Goal: Task Accomplishment & Management: Manage account settings

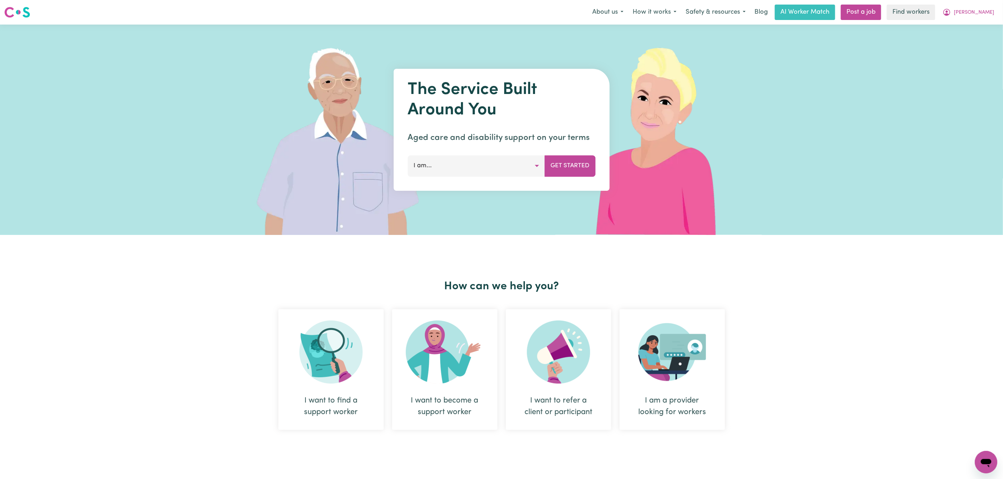
click at [978, 5] on div "About us How it works Safety & resources Blog AI Worker Match Post a job Find w…" at bounding box center [792, 12] width 411 height 15
drag, startPoint x: 978, startPoint y: 11, endPoint x: 972, endPoint y: 13, distance: 6.5
click at [977, 11] on span "[PERSON_NAME]" at bounding box center [974, 13] width 40 height 8
click at [959, 39] on link "Logout" at bounding box center [970, 40] width 55 height 13
click at [987, 12] on link "Login" at bounding box center [986, 12] width 24 height 15
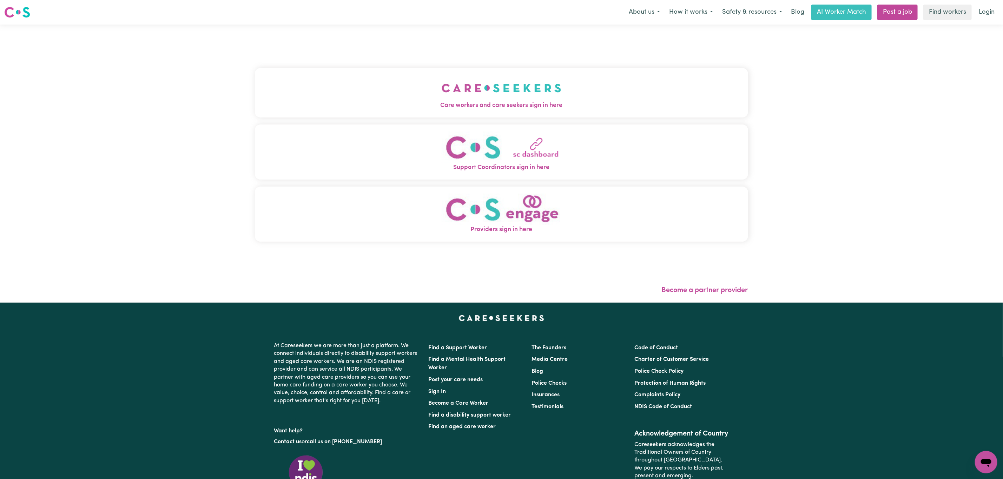
click at [330, 99] on button "Care workers and care seekers sign in here" at bounding box center [501, 92] width 493 height 49
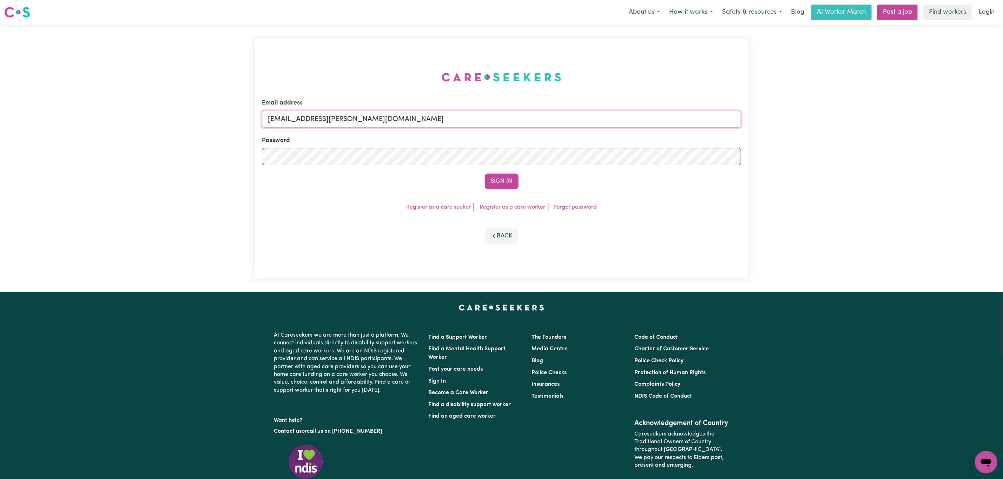
click at [314, 120] on input "[EMAIL_ADDRESS][PERSON_NAME][DOMAIN_NAME]" at bounding box center [501, 119] width 479 height 17
click at [306, 117] on input "[EMAIL_ADDRESS][PERSON_NAME][DOMAIN_NAME]" at bounding box center [501, 119] width 479 height 17
drag, startPoint x: 305, startPoint y: 117, endPoint x: 484, endPoint y: 127, distance: 179.3
click at [484, 127] on input "[EMAIL_ADDRESS][PERSON_NAME][DOMAIN_NAME]" at bounding box center [501, 119] width 479 height 17
paste input "[EMAIL_ADDRESS][DOMAIN_NAME]"
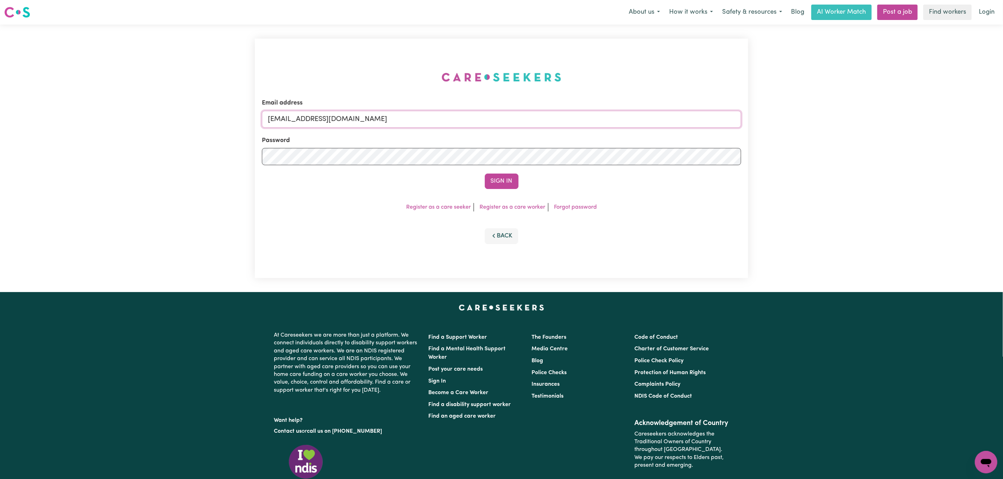
type input "[EMAIL_ADDRESS][DOMAIN_NAME]"
click at [485, 174] on button "Sign In" at bounding box center [502, 181] width 34 height 15
